Goal: Check status: Check status

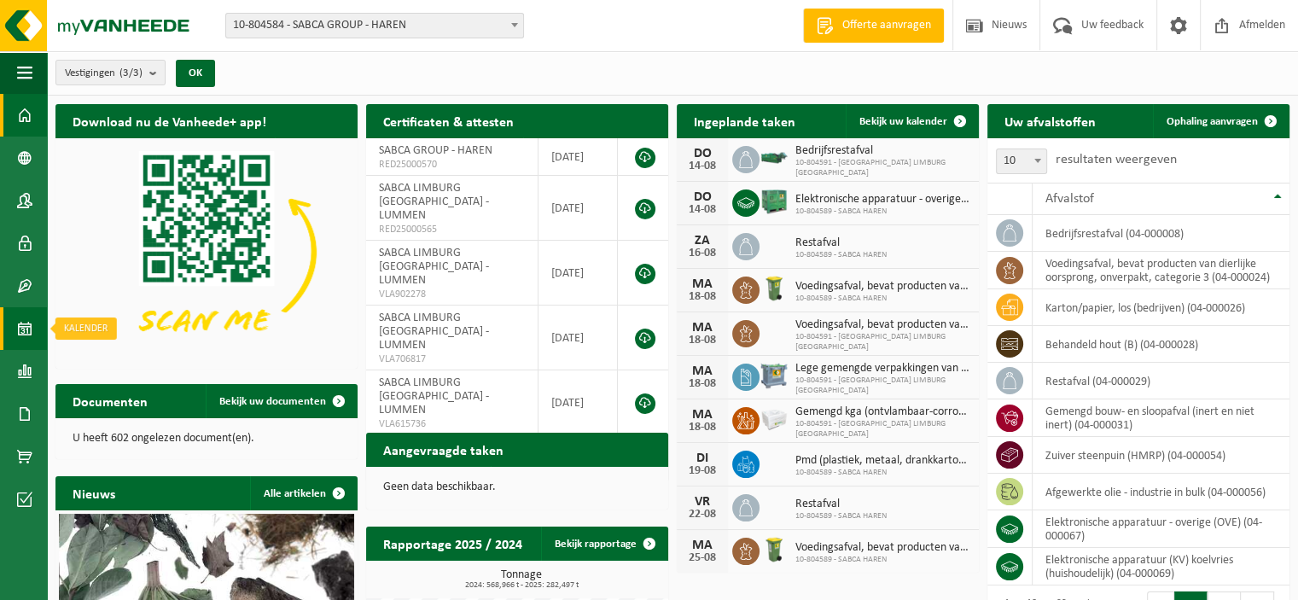
click at [24, 332] on span at bounding box center [24, 328] width 15 height 43
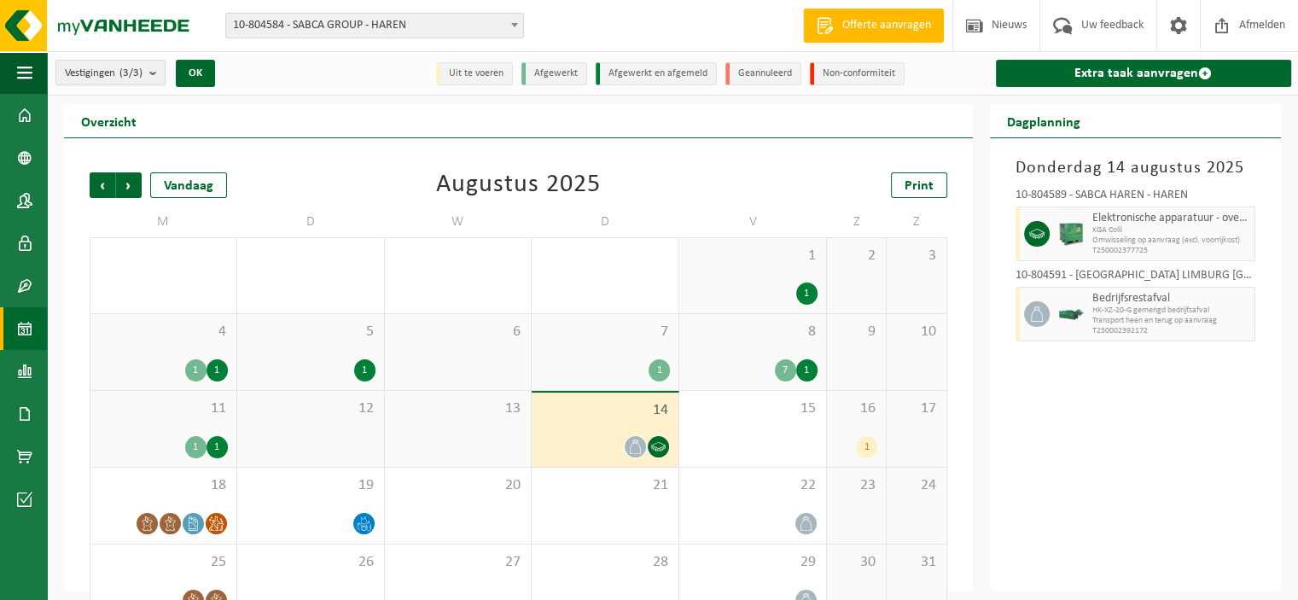
click at [324, 31] on span "10-804584 - SABCA GROUP - HAREN" at bounding box center [374, 26] width 297 height 24
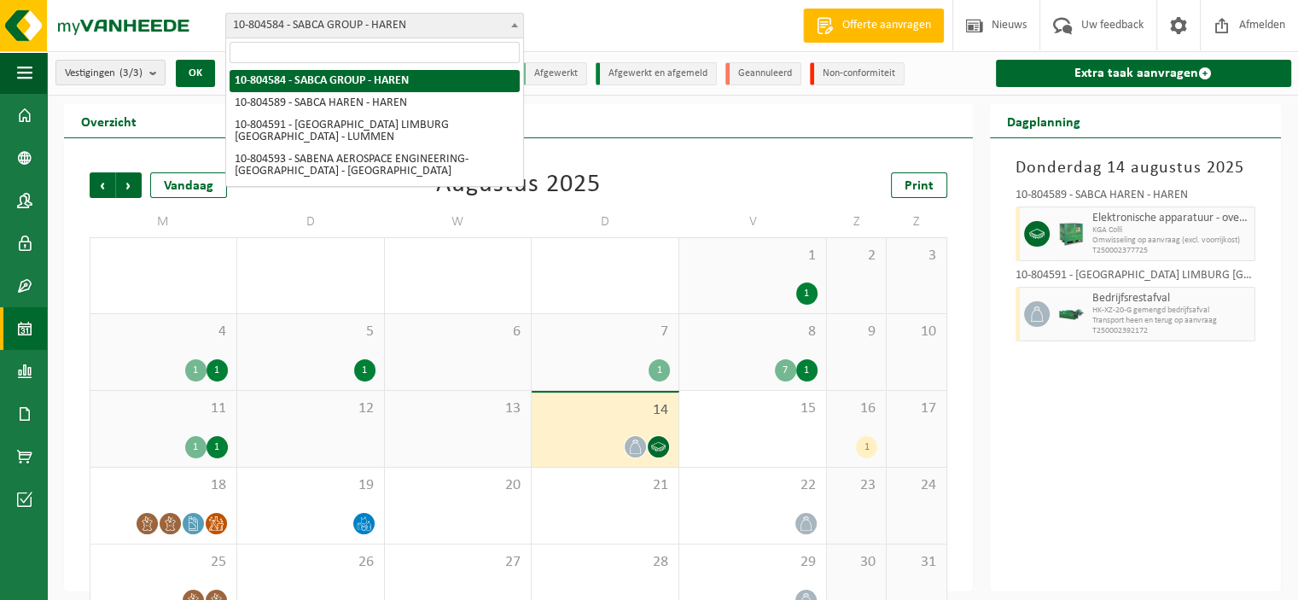
click at [324, 31] on span "10-804584 - SABCA GROUP - HAREN" at bounding box center [374, 26] width 297 height 24
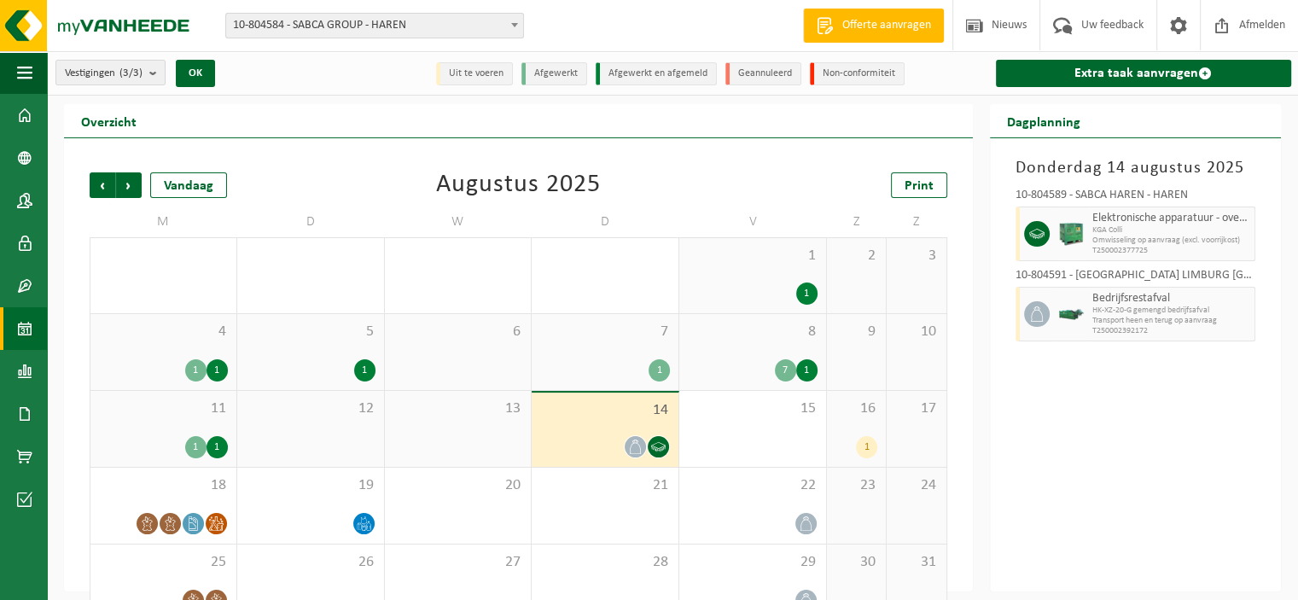
click at [329, 25] on span "10-804584 - SABCA GROUP - HAREN" at bounding box center [374, 26] width 297 height 24
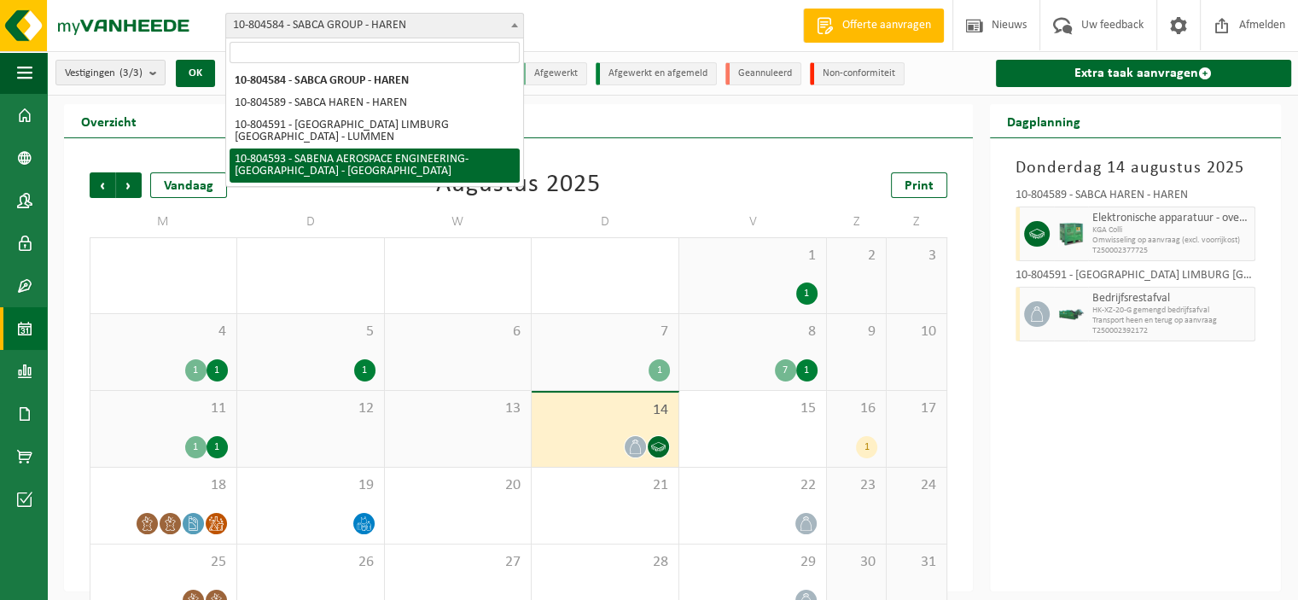
select select "34498"
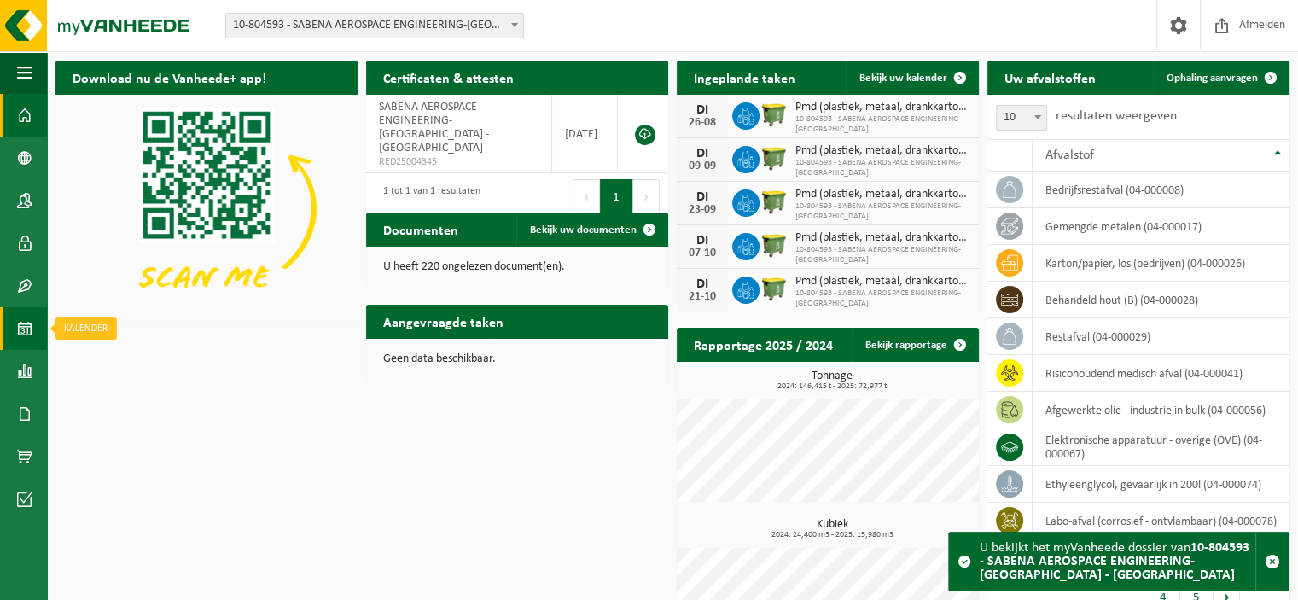
click at [36, 329] on link "Kalender" at bounding box center [23, 328] width 47 height 43
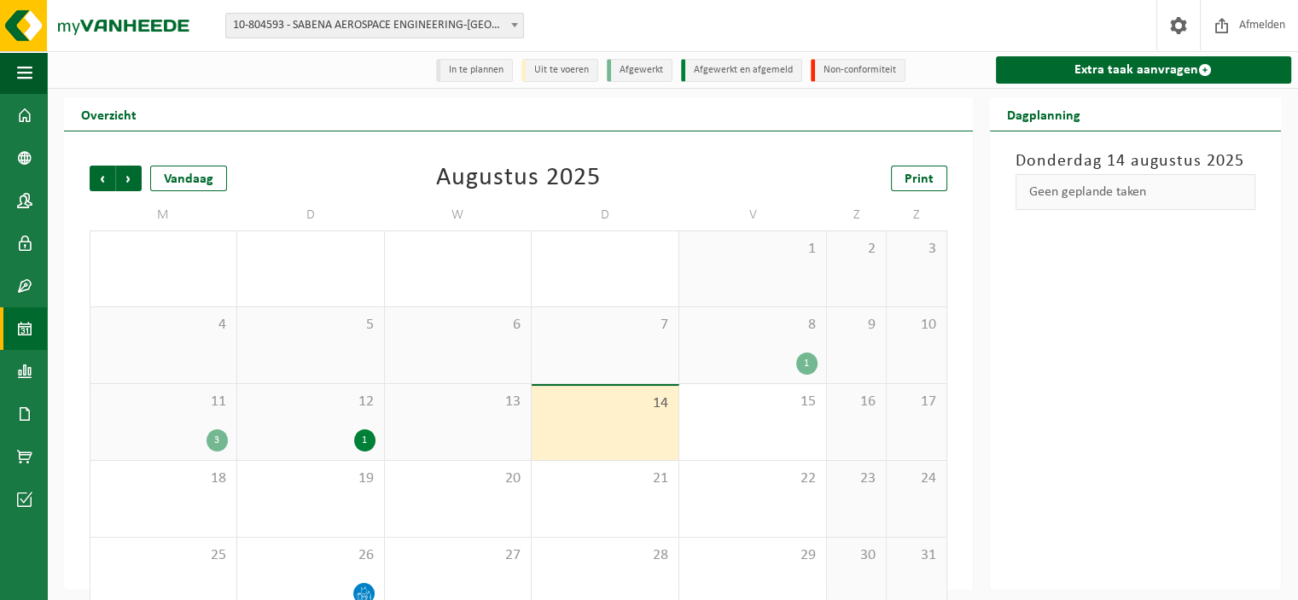
click at [330, 433] on div "1" at bounding box center [311, 440] width 130 height 22
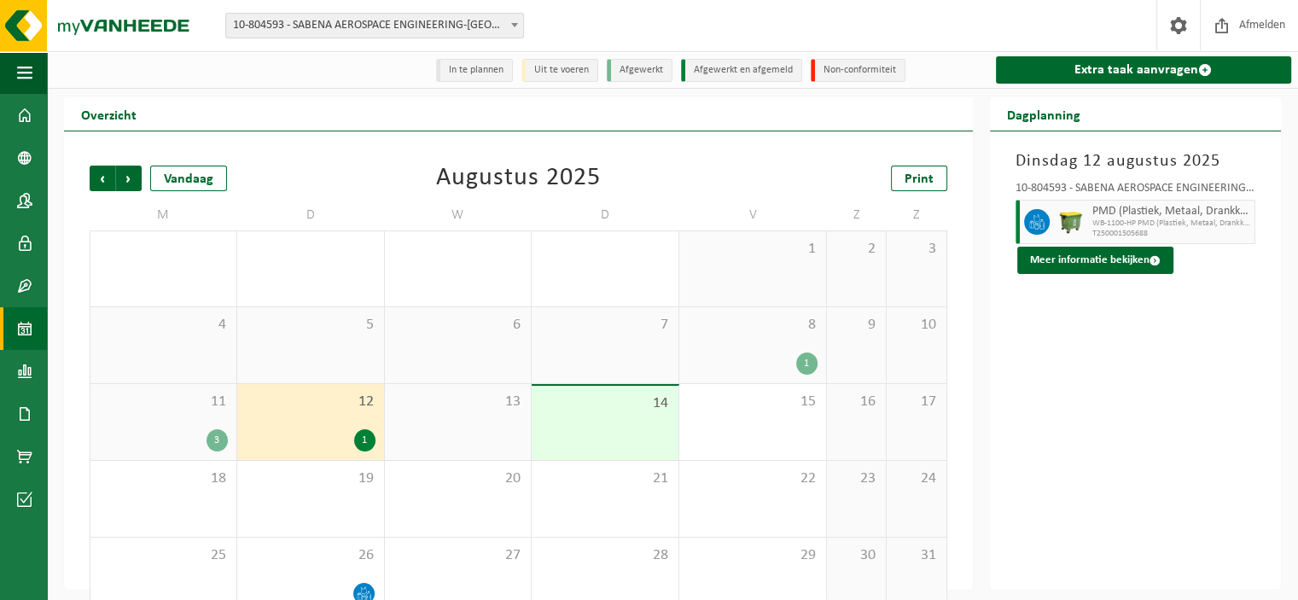
click at [201, 412] on div "11 3" at bounding box center [163, 422] width 146 height 76
